Goal: Information Seeking & Learning: Learn about a topic

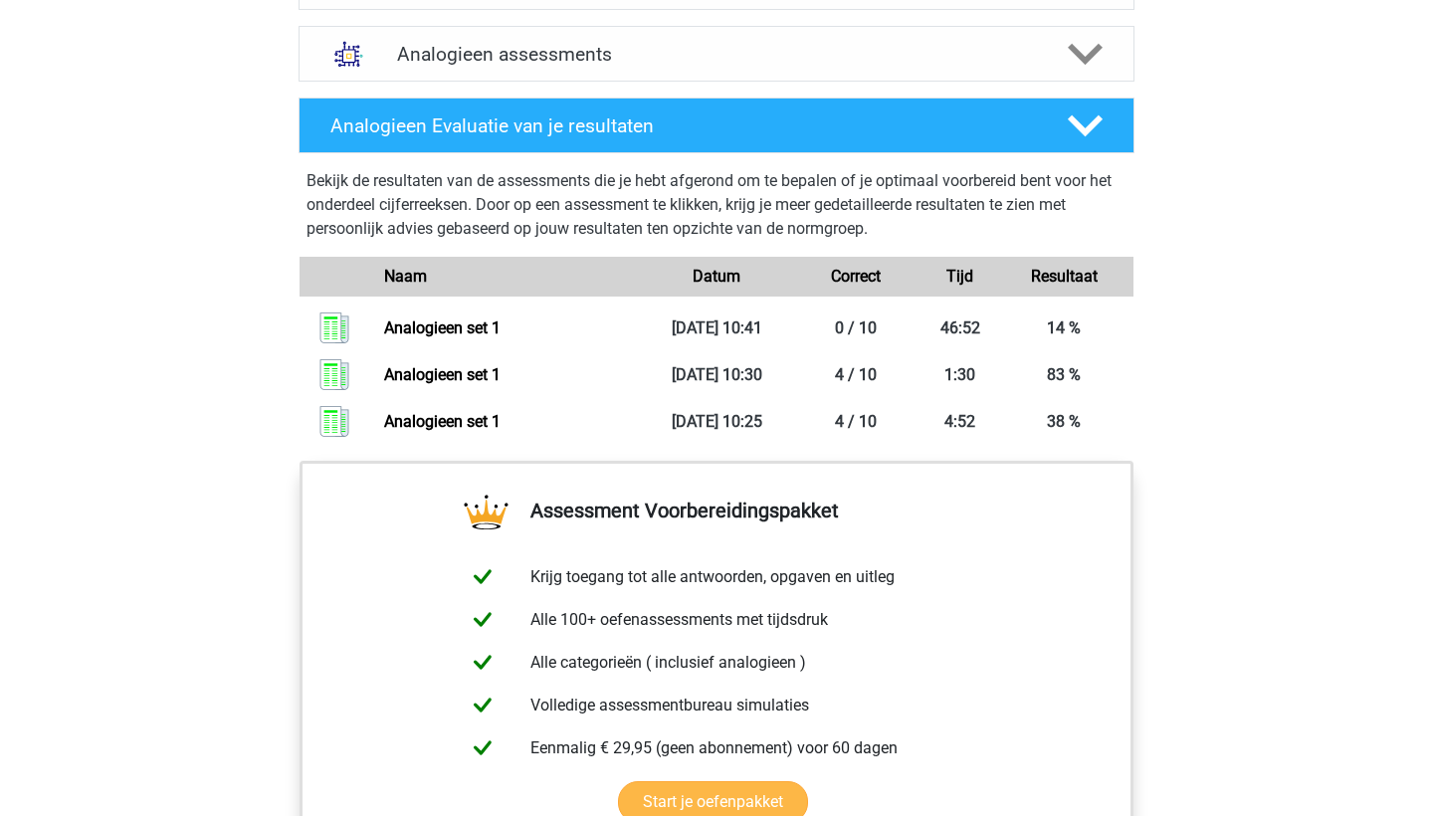
scroll to position [1406, 0]
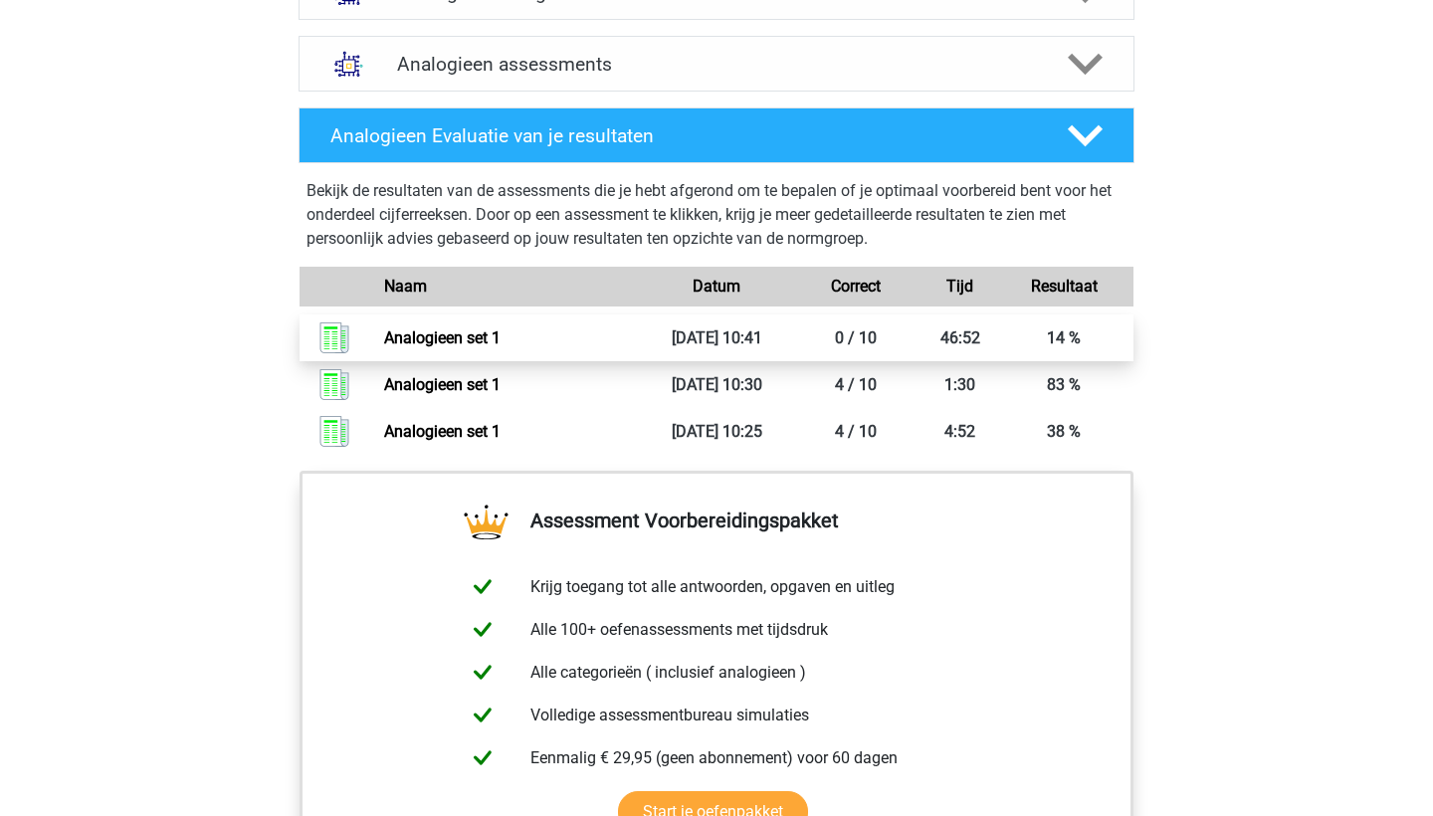
click at [459, 332] on link "Analogieen set 1" at bounding box center [442, 337] width 116 height 19
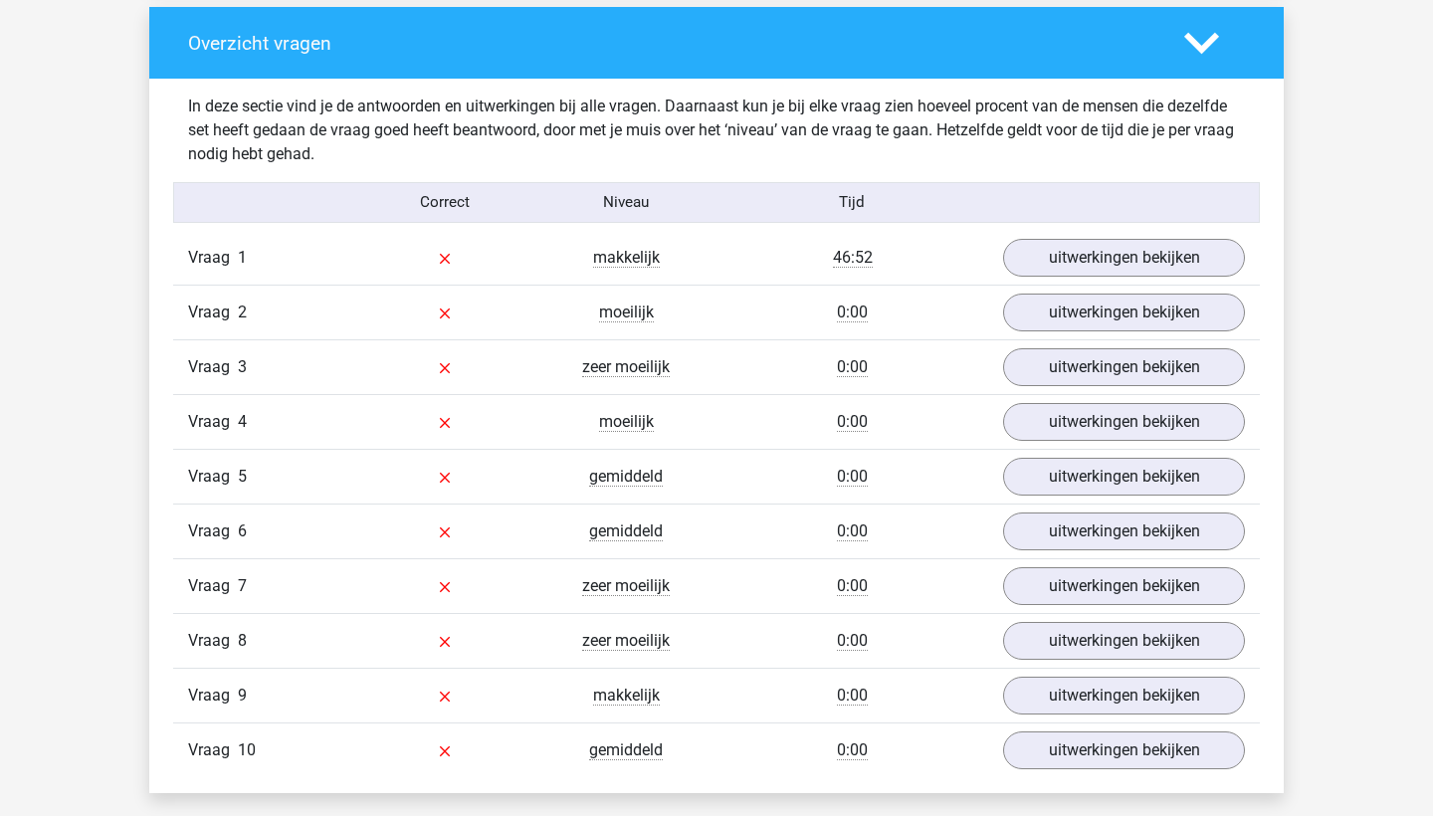
scroll to position [1488, 0]
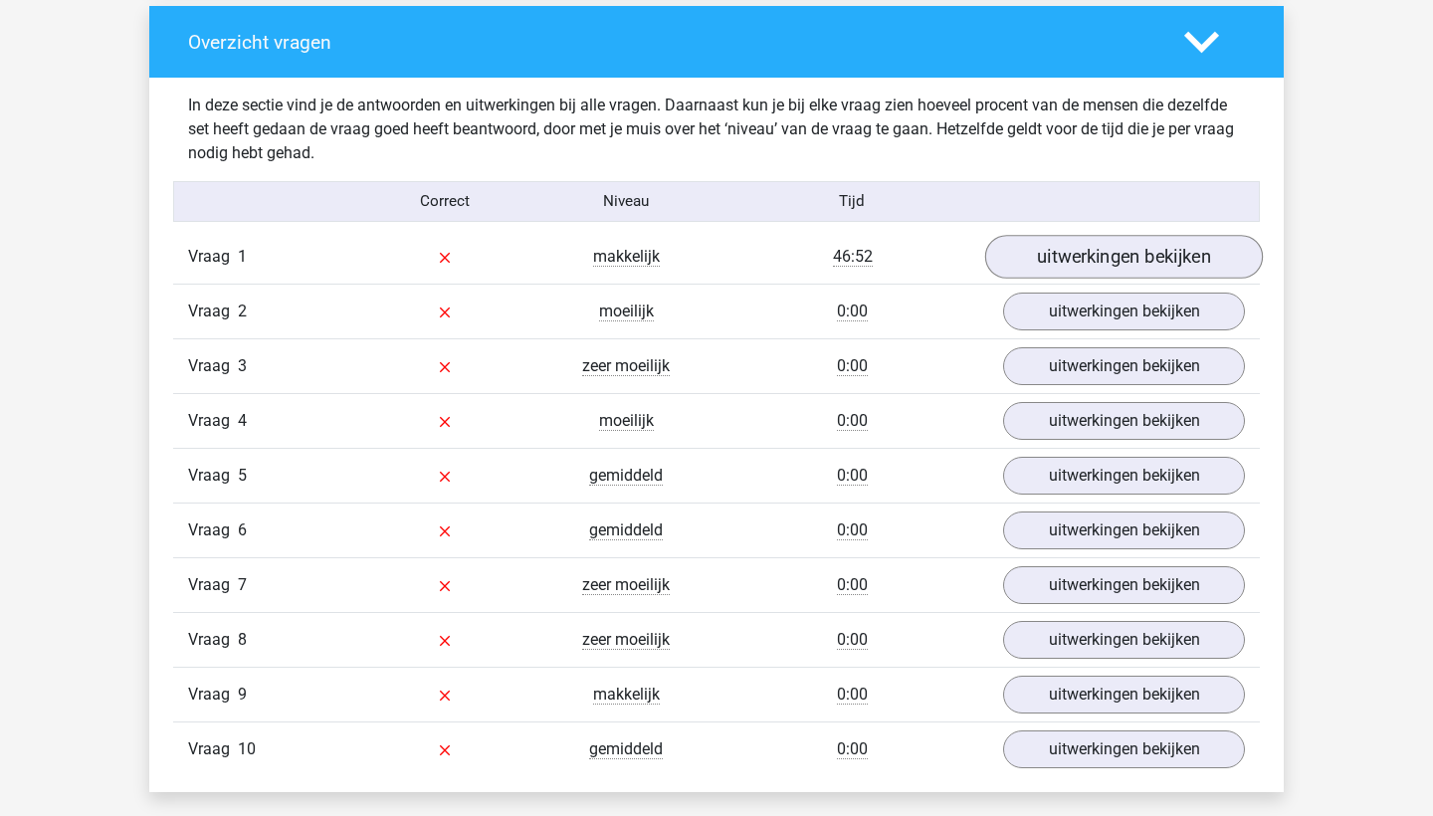
click at [1074, 270] on link "uitwerkingen bekijken" at bounding box center [1124, 257] width 278 height 44
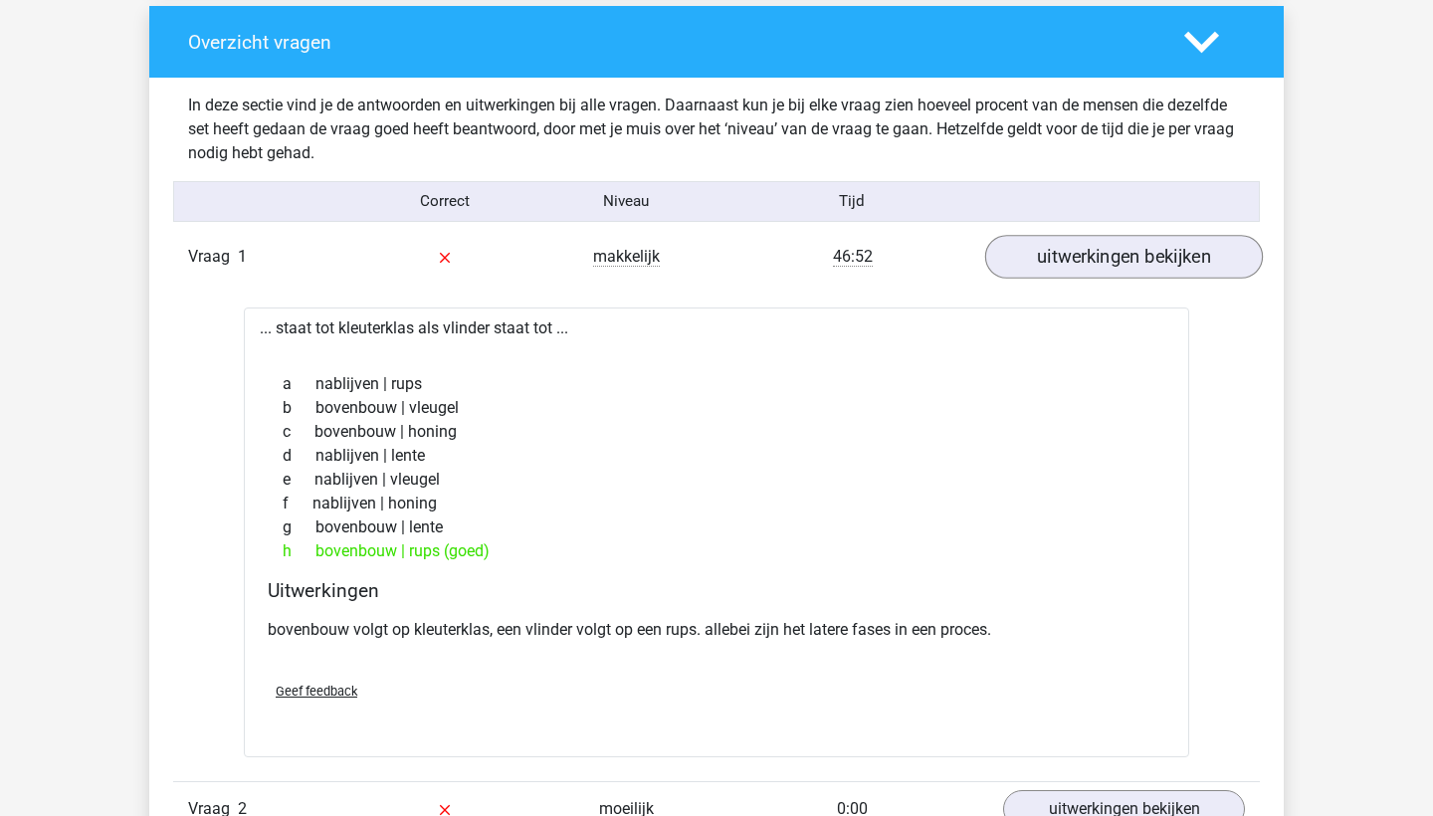
click at [1074, 270] on link "uitwerkingen bekijken" at bounding box center [1124, 257] width 278 height 44
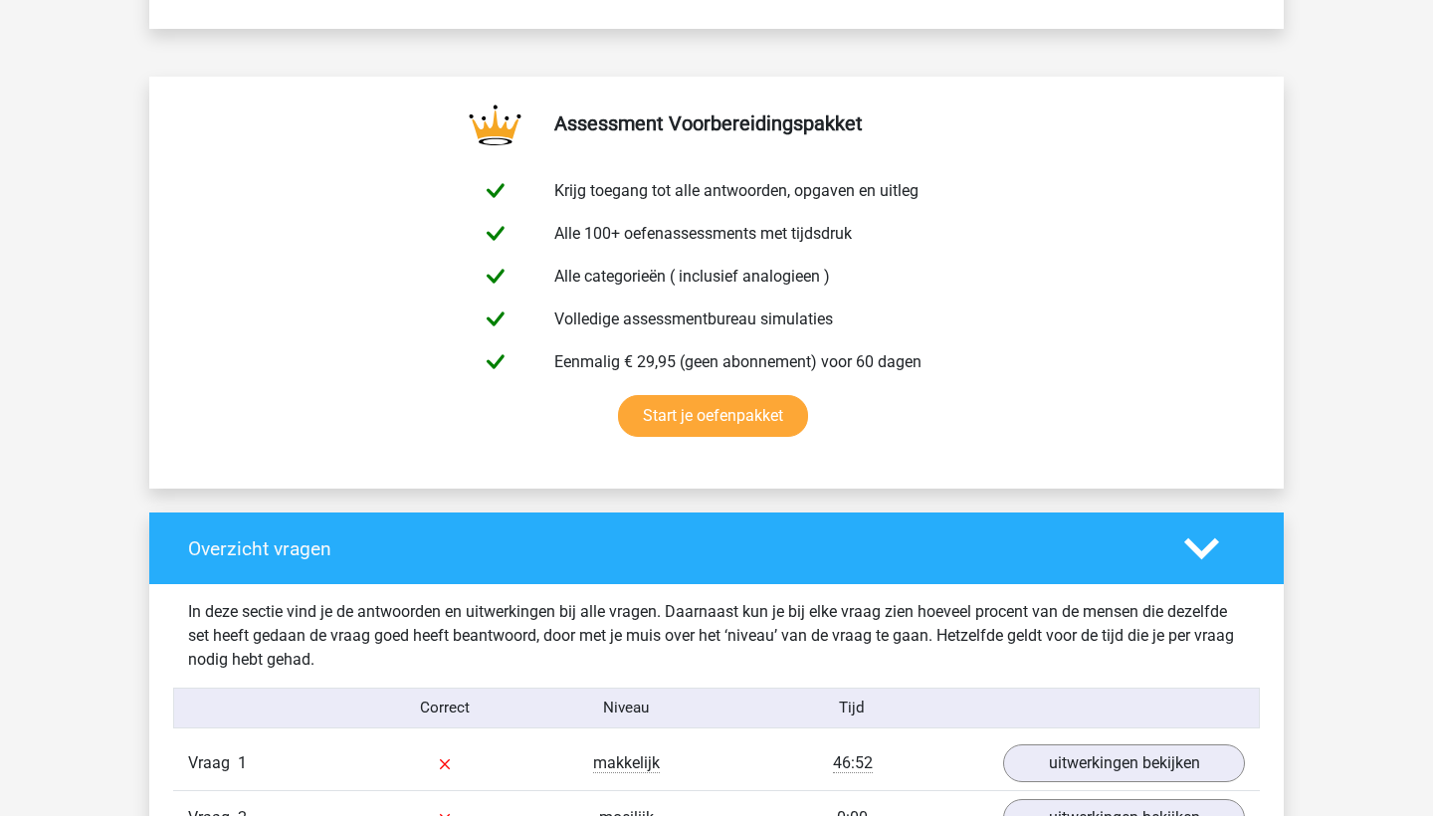
scroll to position [576, 0]
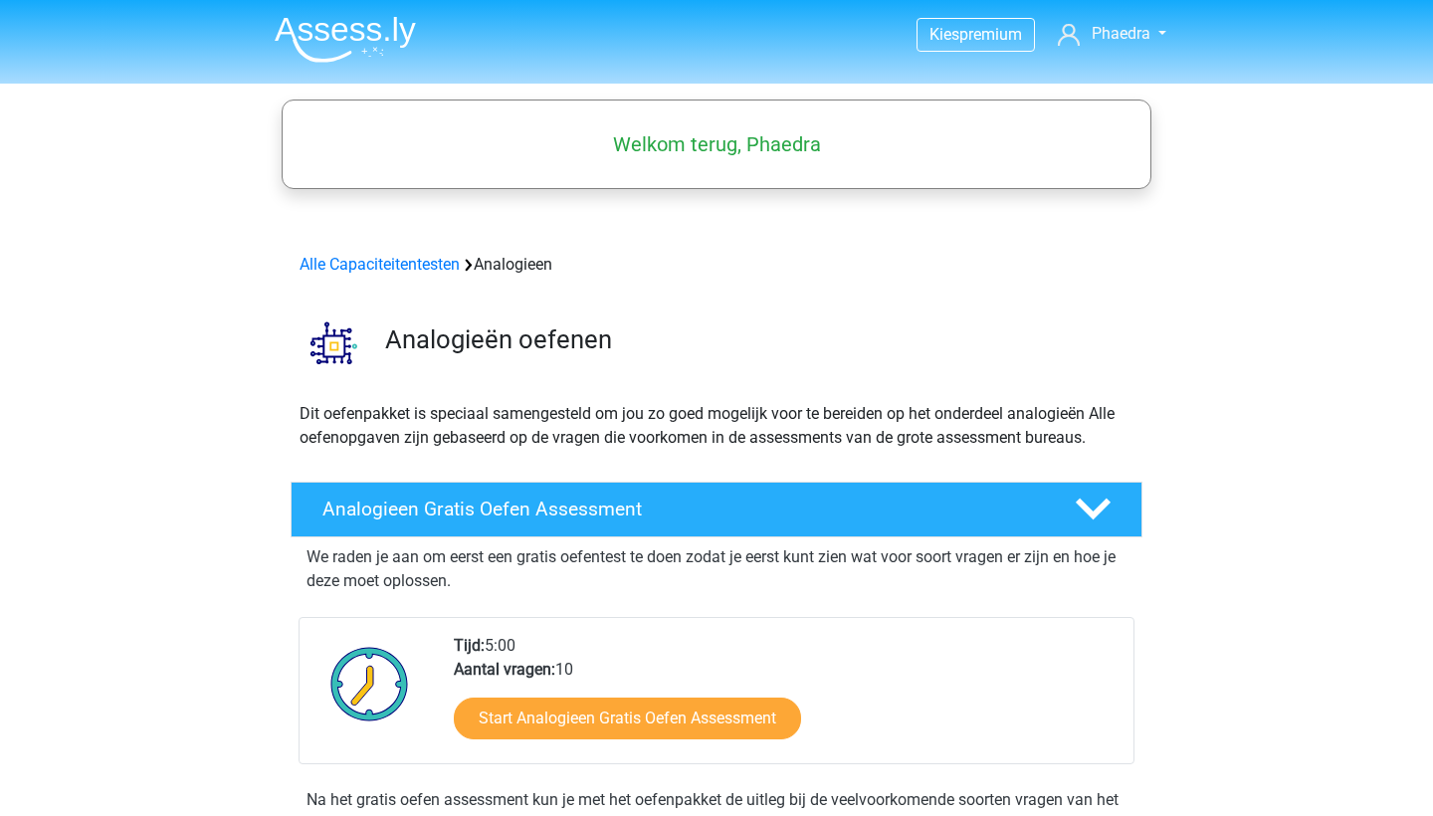
click at [348, 37] on img at bounding box center [345, 39] width 141 height 47
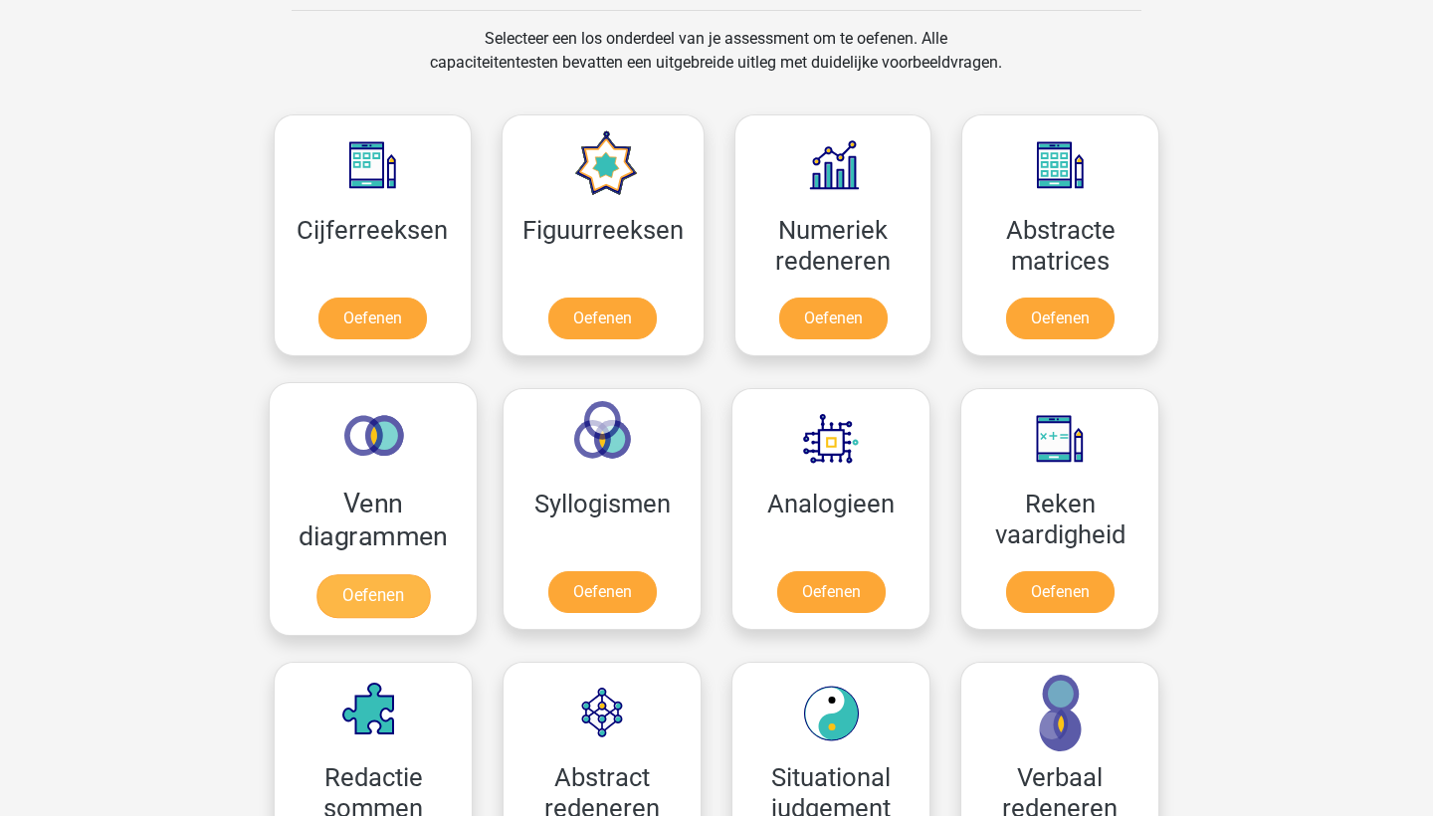
scroll to position [820, 0]
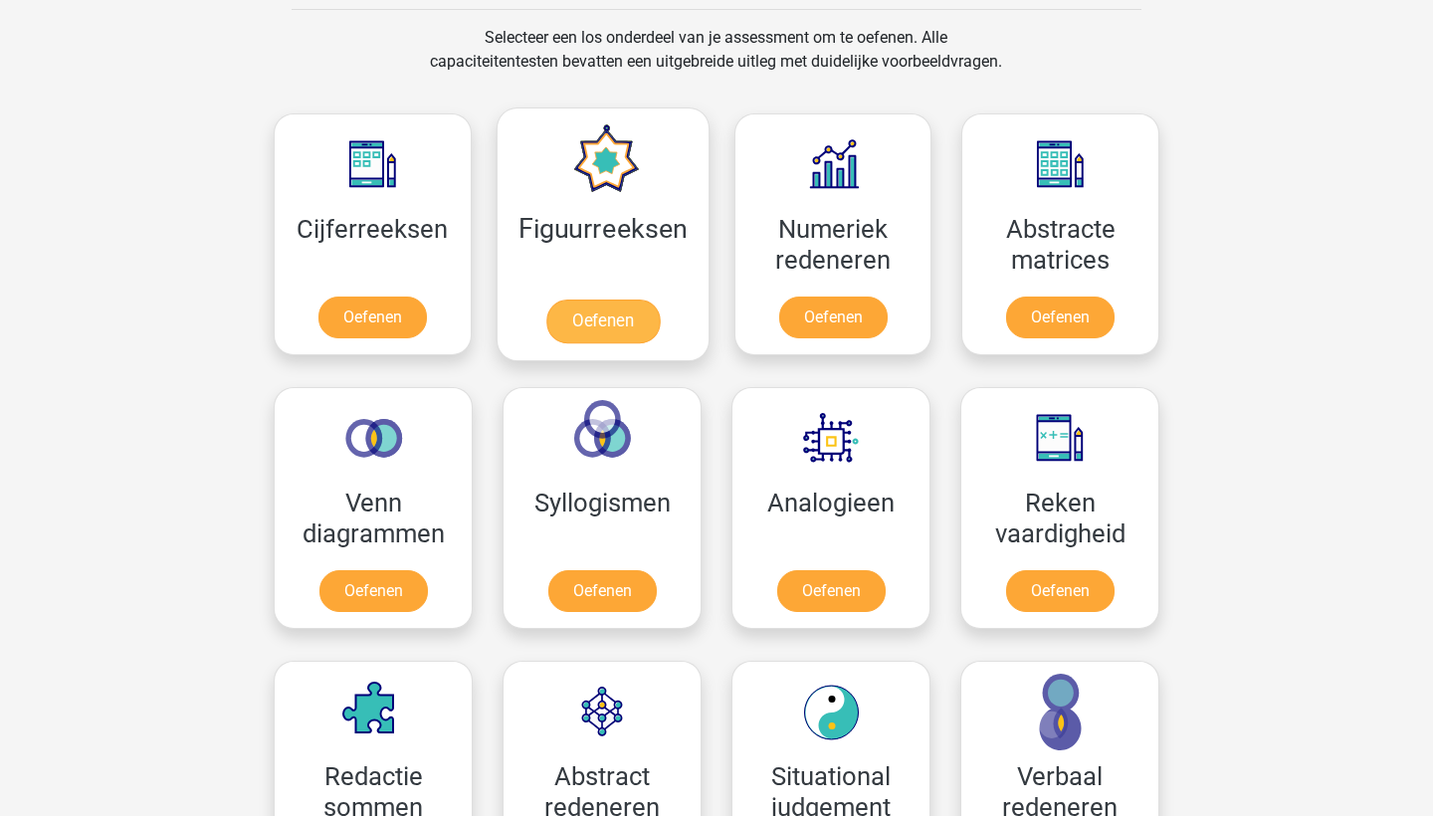
click at [593, 327] on link "Oefenen" at bounding box center [601, 322] width 113 height 44
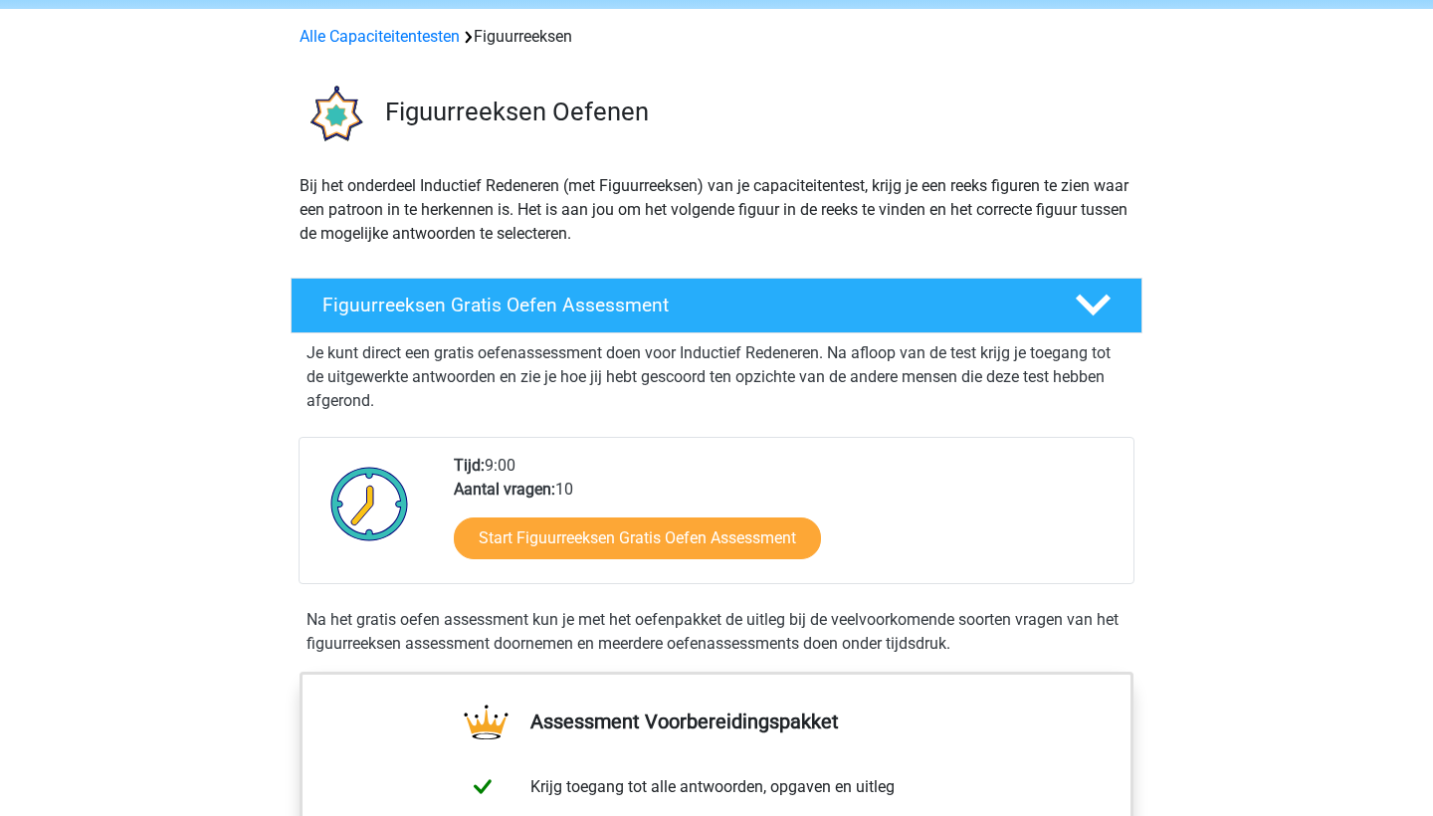
scroll to position [79, 0]
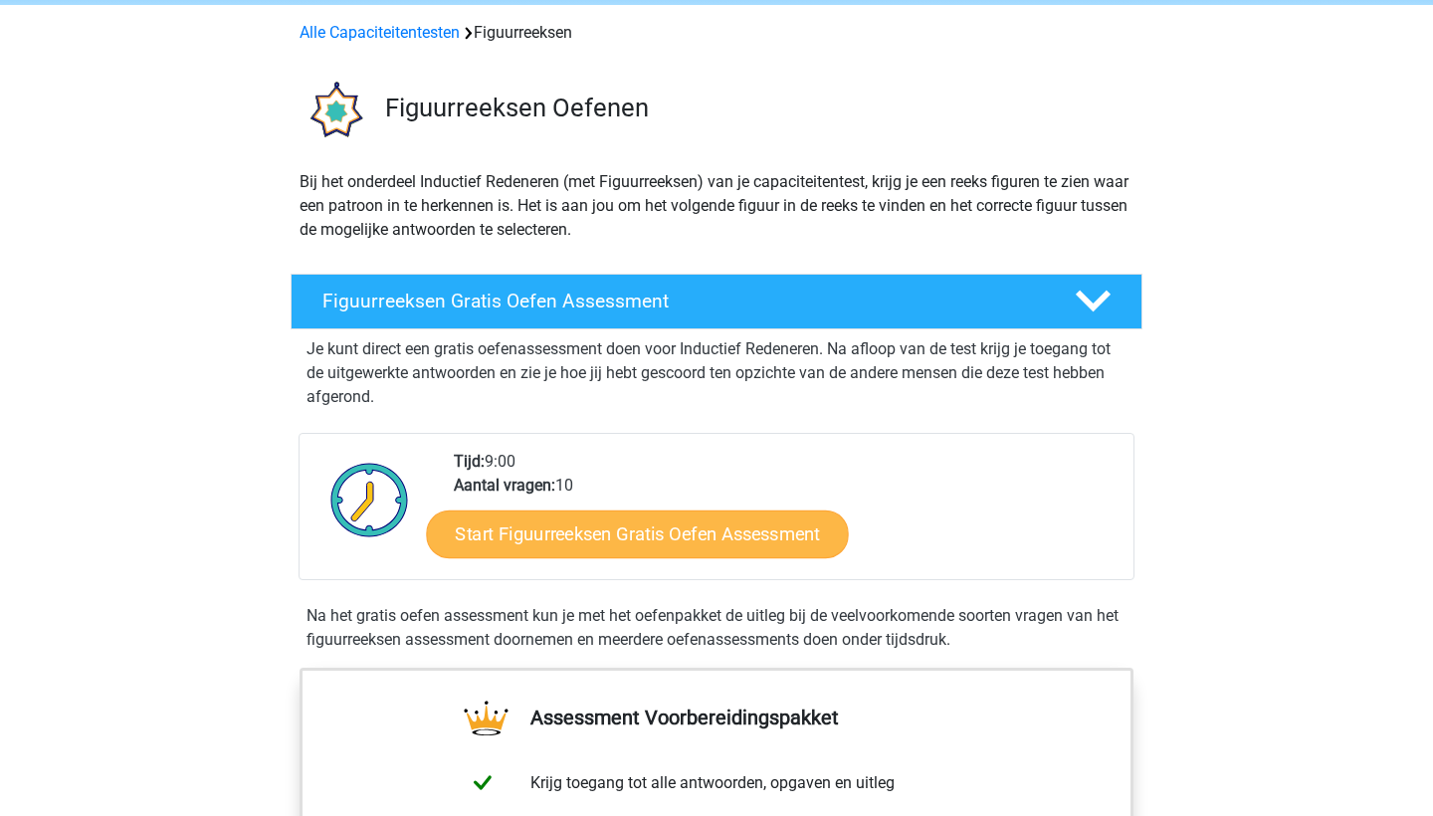
click at [582, 539] on link "Start Figuurreeksen Gratis Oefen Assessment" at bounding box center [638, 534] width 422 height 48
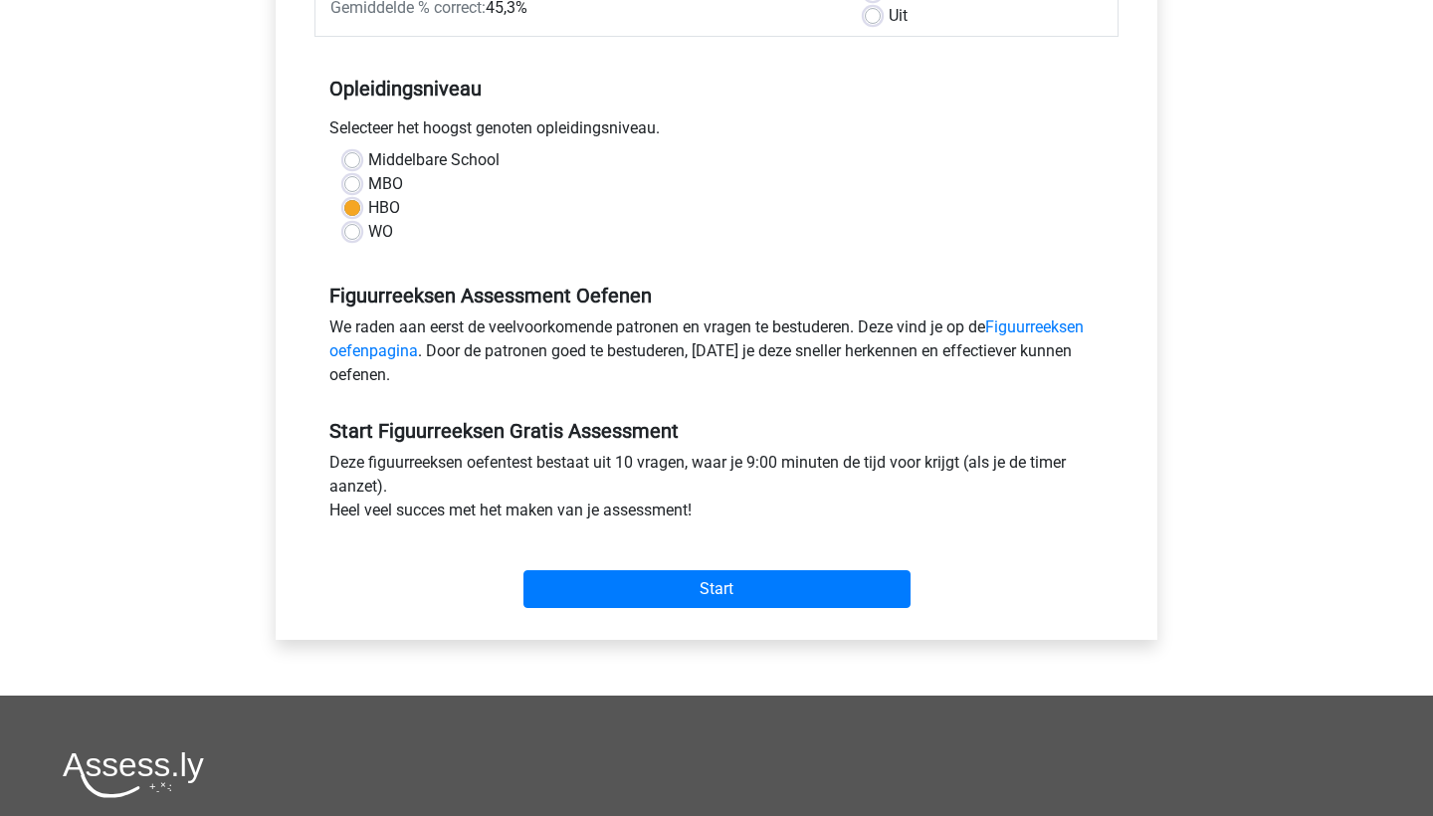
scroll to position [354, 0]
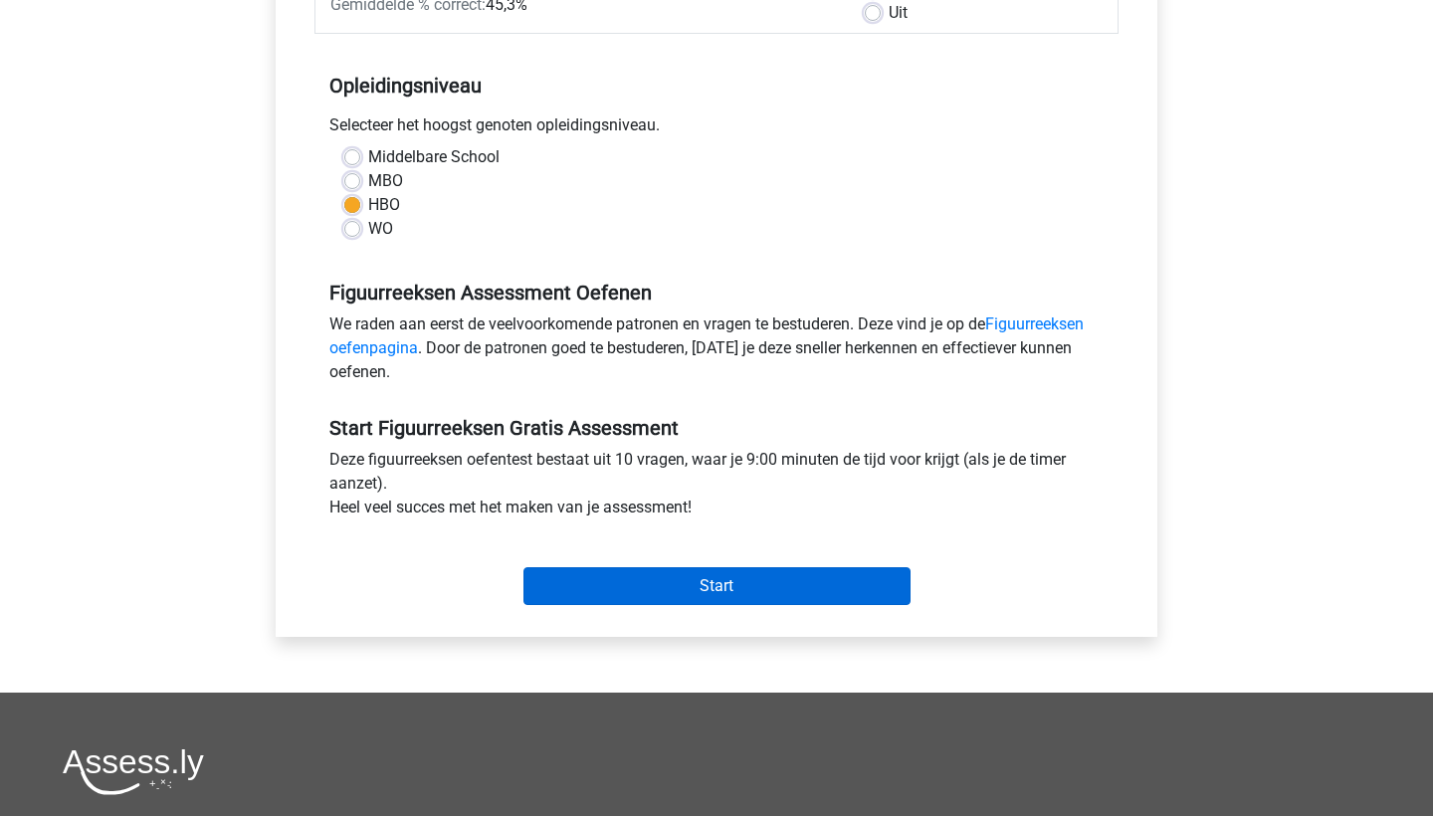
click at [644, 604] on input "Start" at bounding box center [717, 586] width 387 height 38
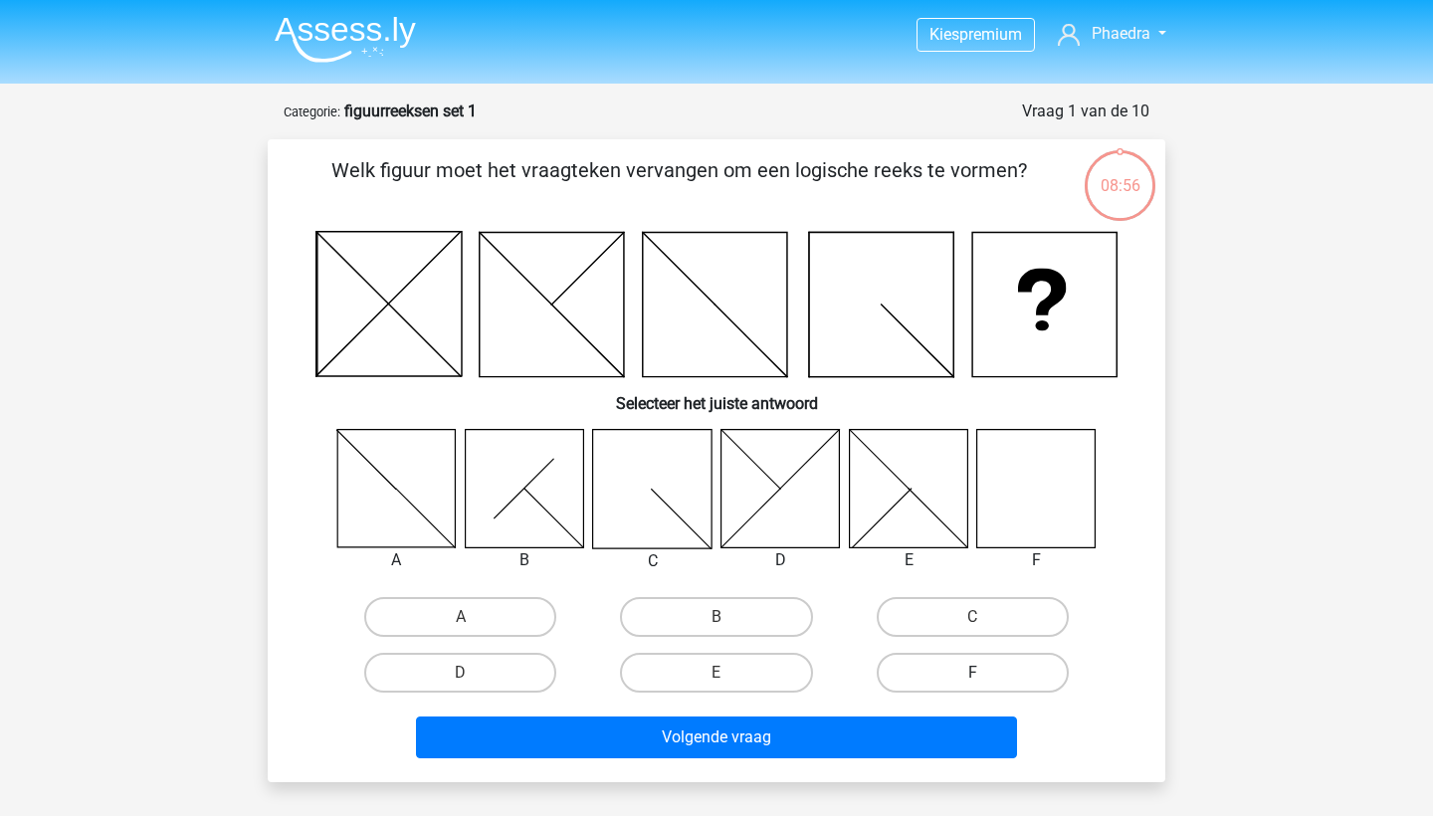
click at [994, 678] on label "F" at bounding box center [973, 673] width 192 height 40
click at [985, 678] on input "F" at bounding box center [978, 679] width 13 height 13
radio input "true"
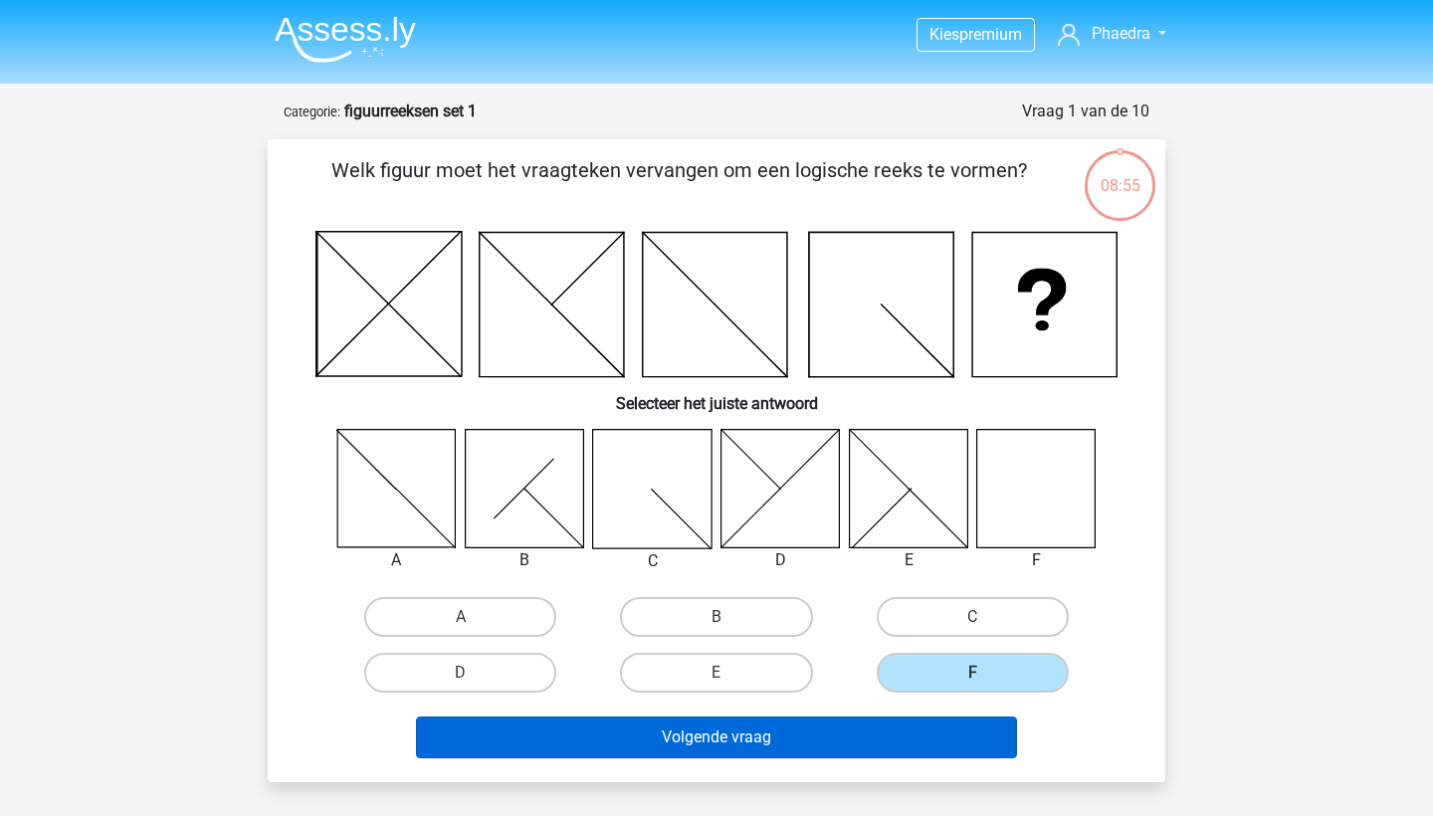
click at [876, 718] on button "Volgende vraag" at bounding box center [717, 738] width 602 height 42
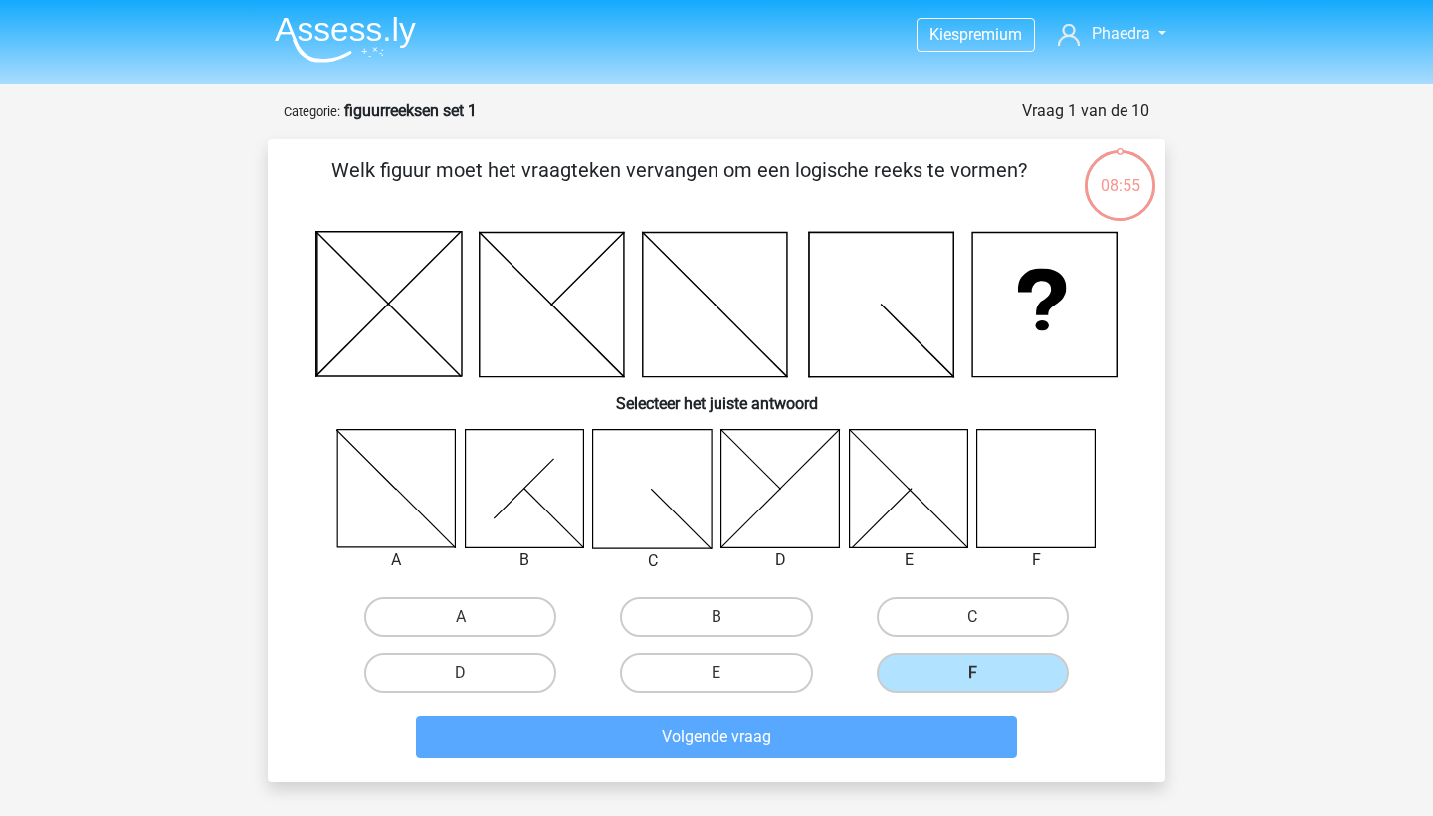
scroll to position [100, 0]
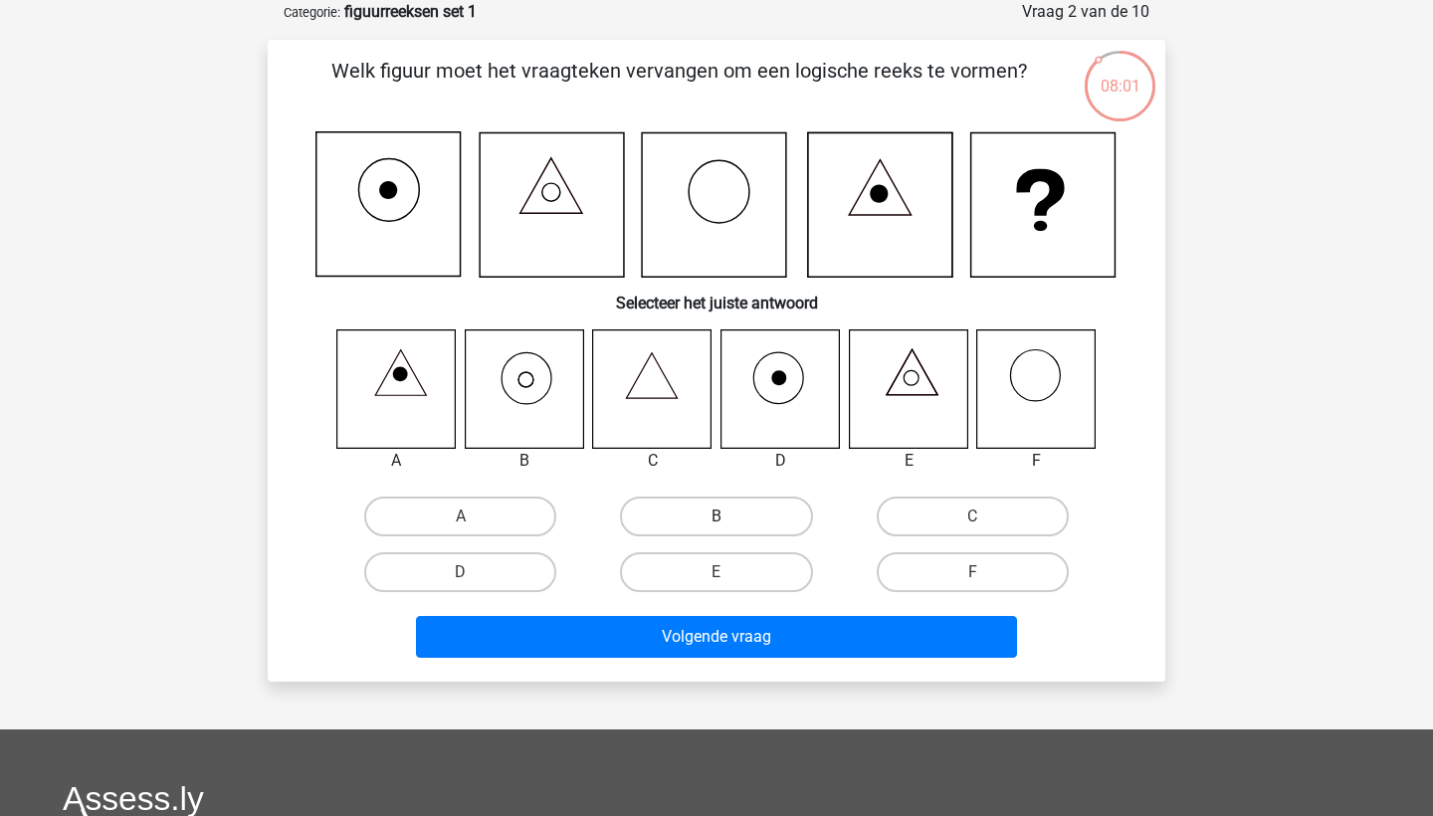
click at [742, 528] on label "B" at bounding box center [716, 517] width 192 height 40
click at [730, 528] on input "B" at bounding box center [723, 523] width 13 height 13
radio input "true"
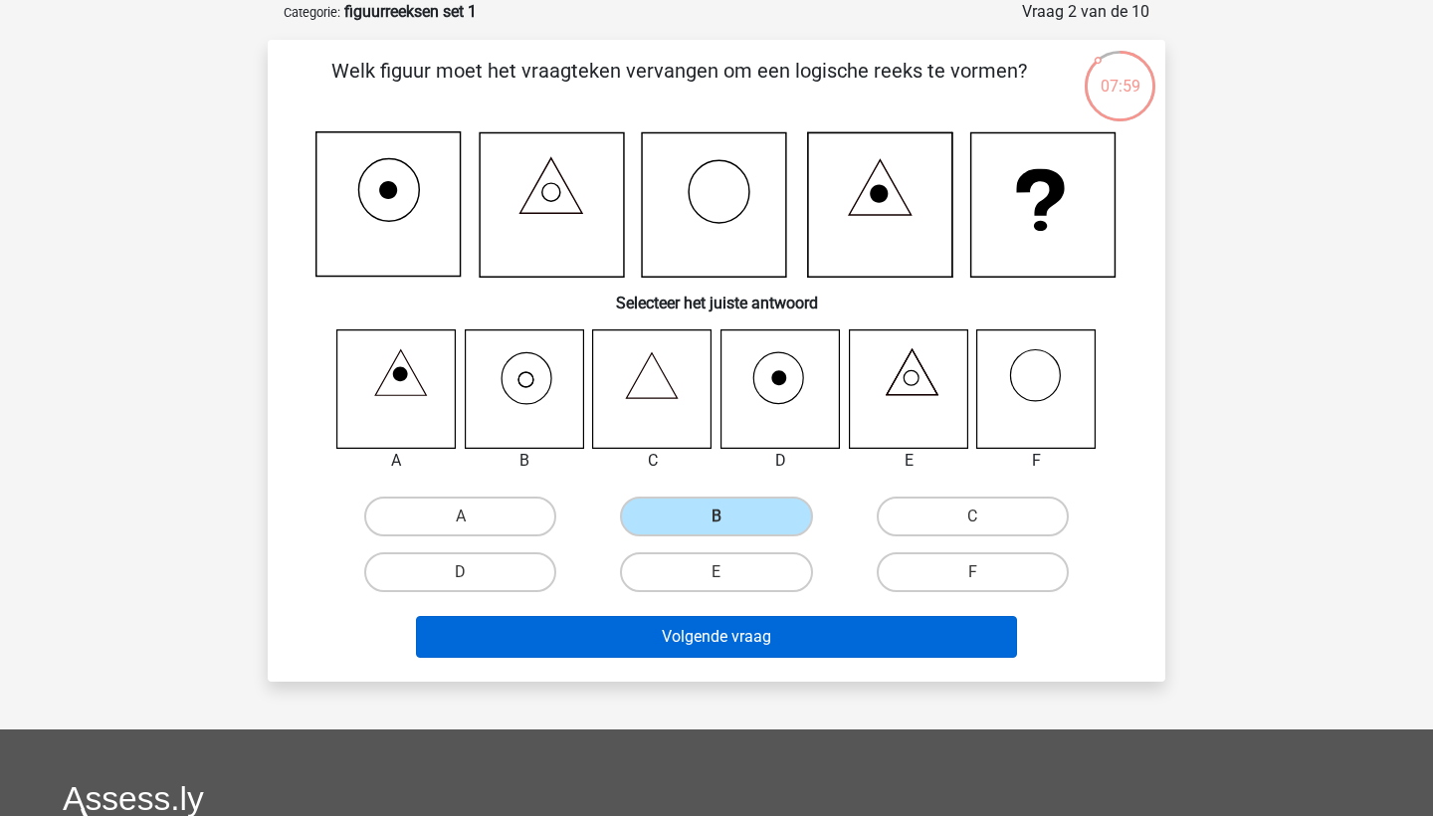
click at [758, 639] on button "Volgende vraag" at bounding box center [717, 637] width 602 height 42
